Goal: Subscribe to service/newsletter

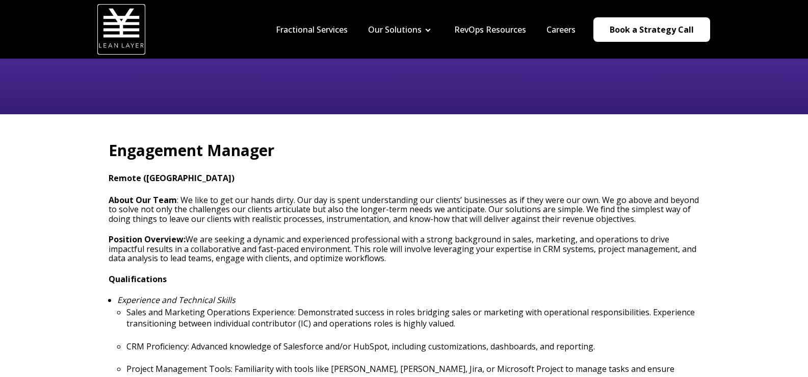
click at [112, 30] on img at bounding box center [121, 28] width 46 height 46
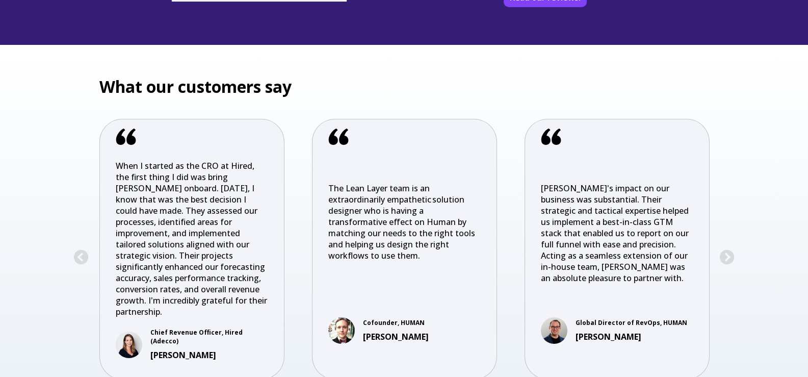
scroll to position [2141, 0]
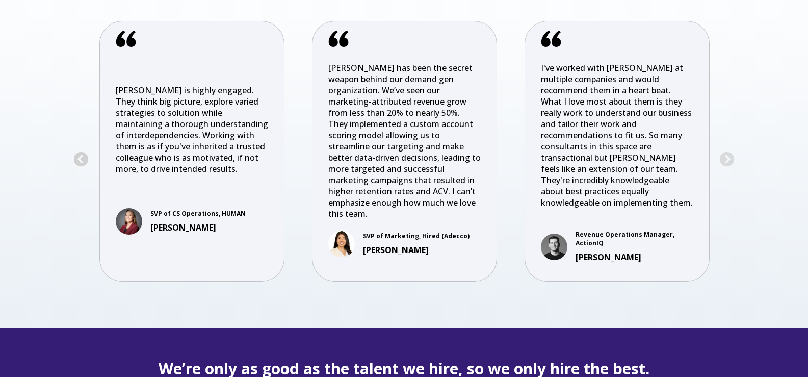
click at [81, 152] on button "Previous" at bounding box center [81, 159] width 16 height 16
click at [736, 154] on div "What our customers say Previous The team at Lean Layer treat projects as if the…" at bounding box center [404, 137] width 808 height 380
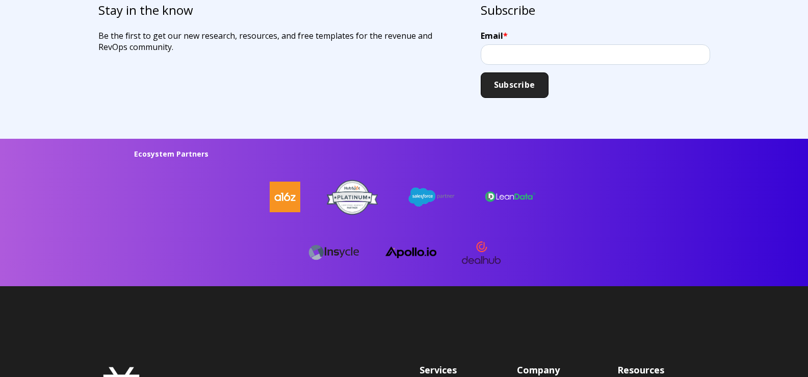
scroll to position [2549, 0]
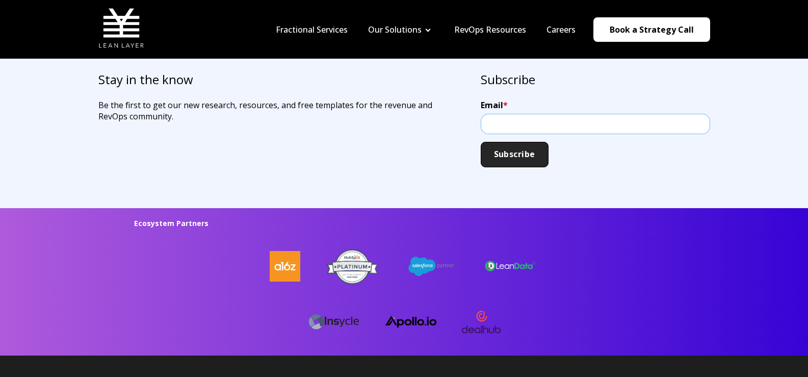
click at [539, 128] on input "Email *" at bounding box center [595, 124] width 229 height 20
drag, startPoint x: 596, startPoint y: 121, endPoint x: 407, endPoint y: 151, distance: 191.5
click at [407, 151] on div "Stay in the know Be the first to get our new research, resources, and free temp…" at bounding box center [404, 119] width 632 height 96
type input "dmowenswork@outlook.com"
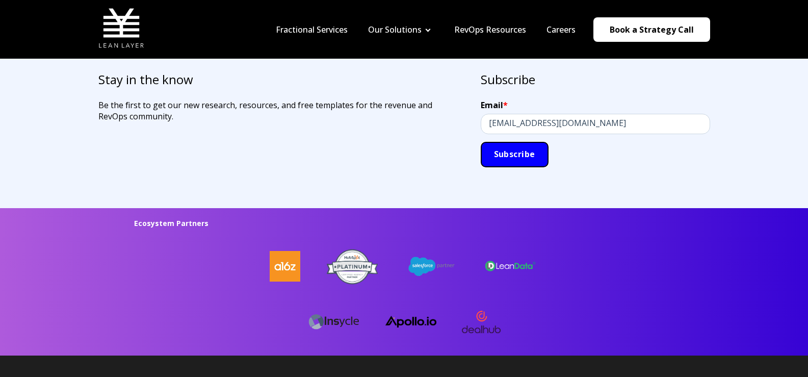
click at [506, 156] on input "Subscribe" at bounding box center [515, 154] width 68 height 25
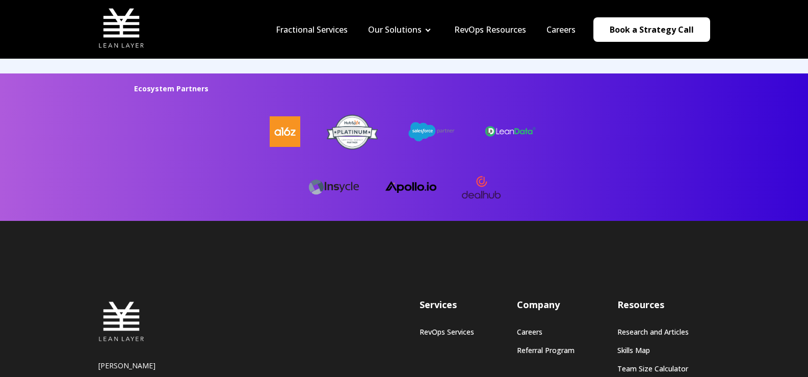
scroll to position [2753, 0]
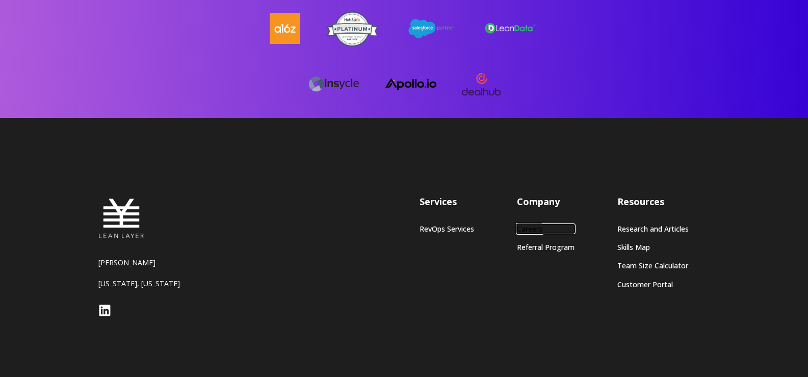
click at [532, 225] on link "Careers" at bounding box center [546, 228] width 58 height 9
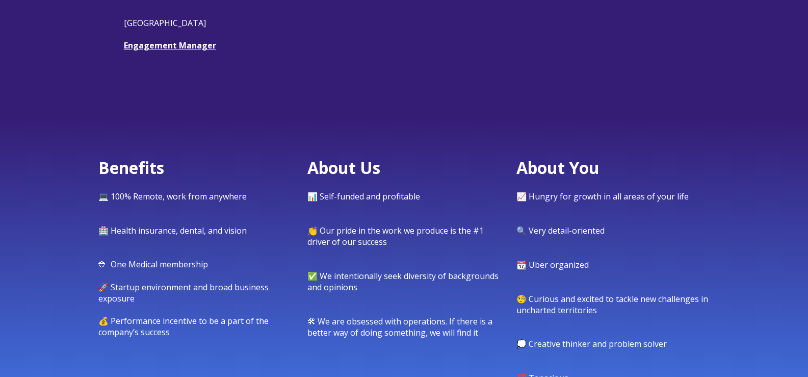
scroll to position [408, 0]
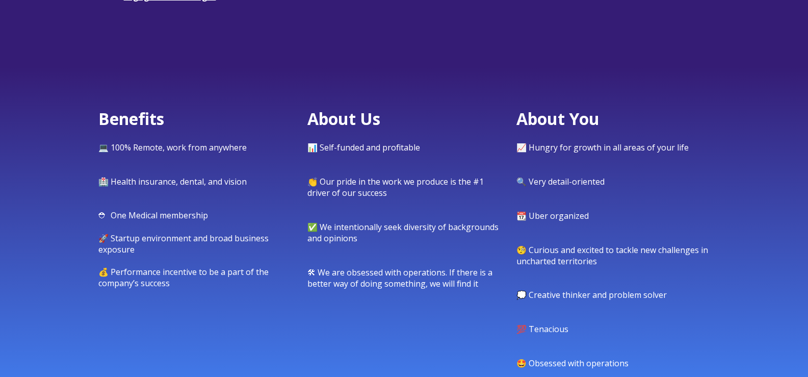
drag, startPoint x: 707, startPoint y: 198, endPoint x: 452, endPoint y: 23, distance: 309.3
click at [452, 23] on p at bounding box center [404, 19] width 561 height 11
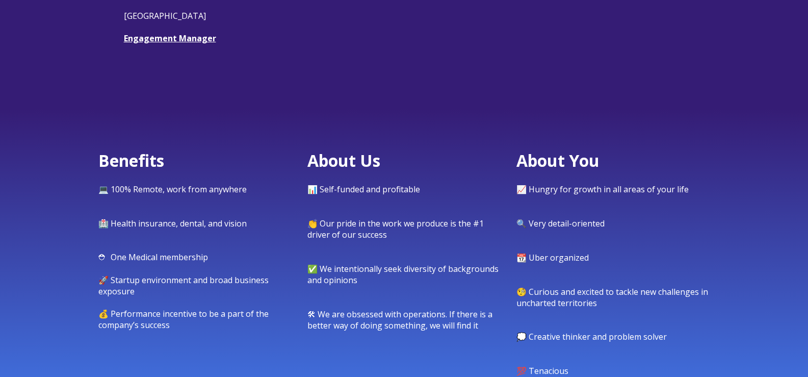
scroll to position [102, 0]
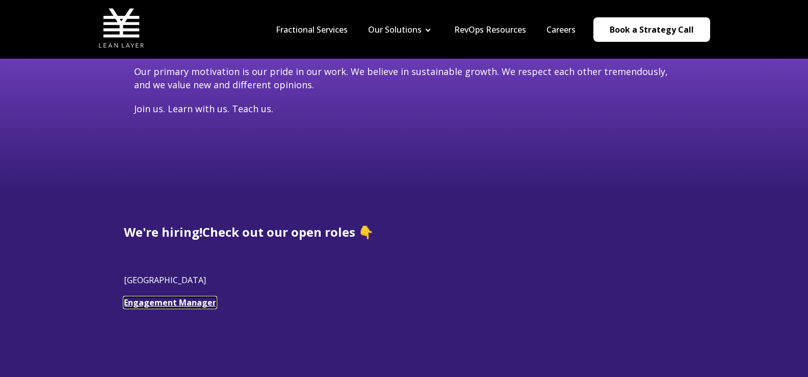
click at [185, 301] on link "Engagement Manager" at bounding box center [170, 302] width 92 height 11
